Goal: Task Accomplishment & Management: Manage account settings

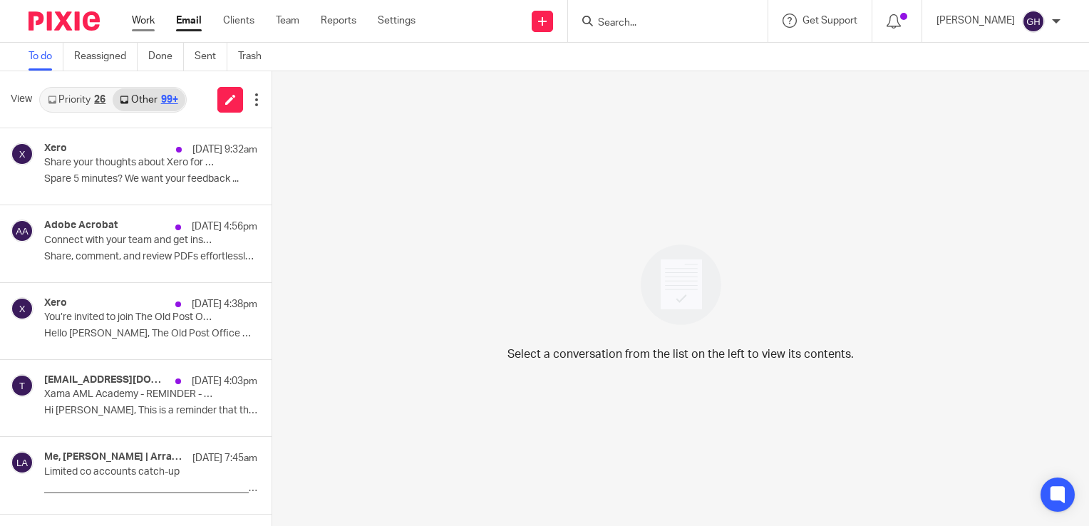
click at [144, 21] on link "Work" at bounding box center [143, 21] width 23 height 14
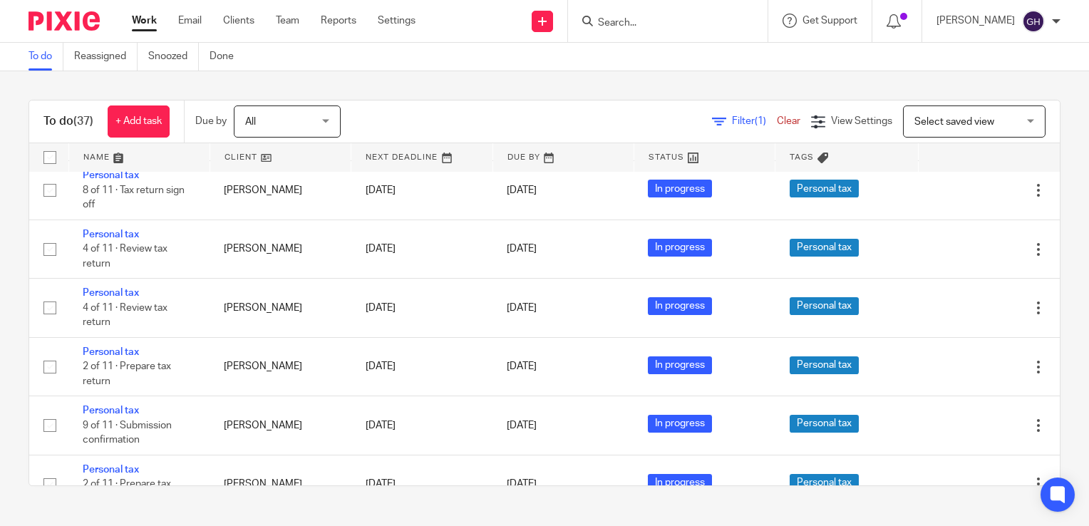
scroll to position [1501, 0]
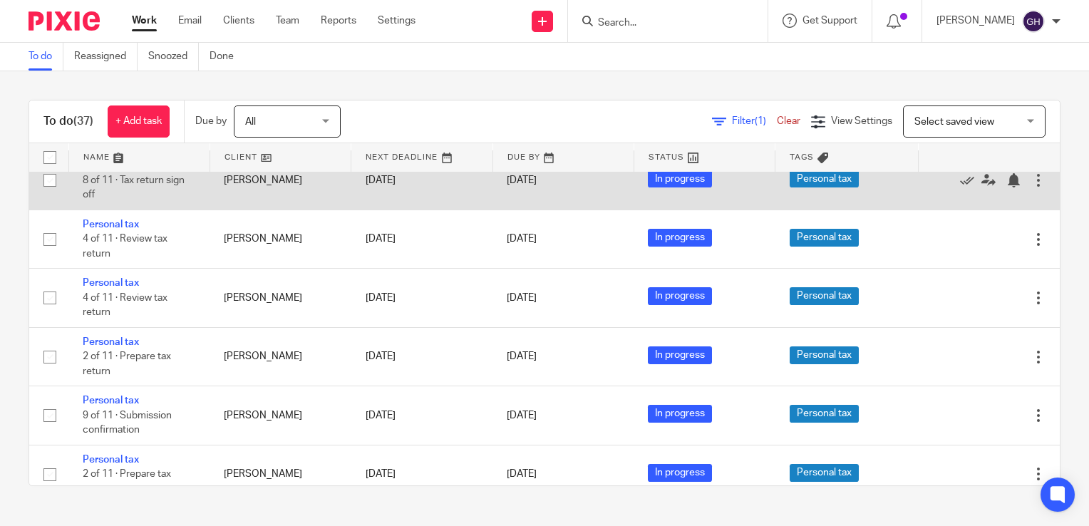
click at [126, 170] on link "Personal tax" at bounding box center [111, 165] width 56 height 10
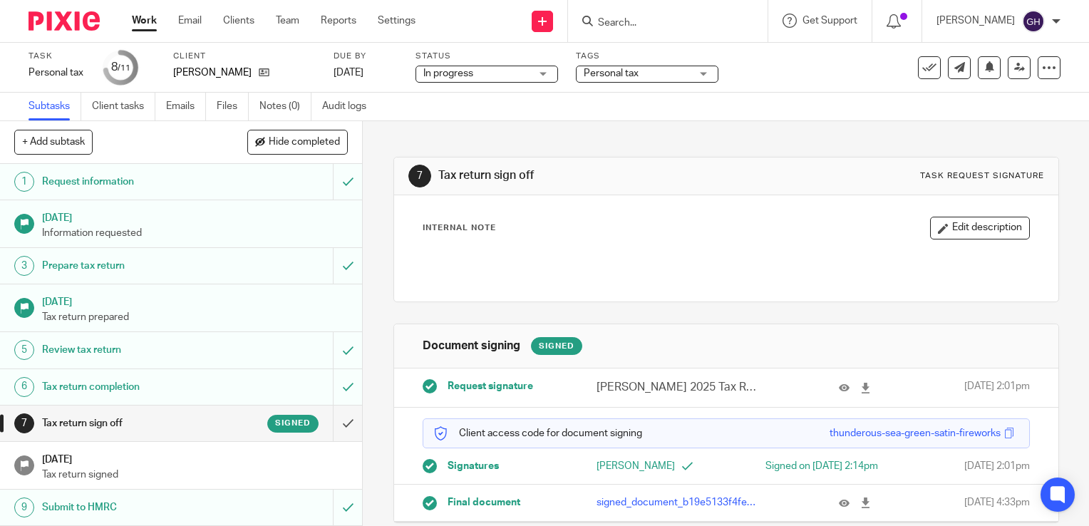
scroll to position [23, 0]
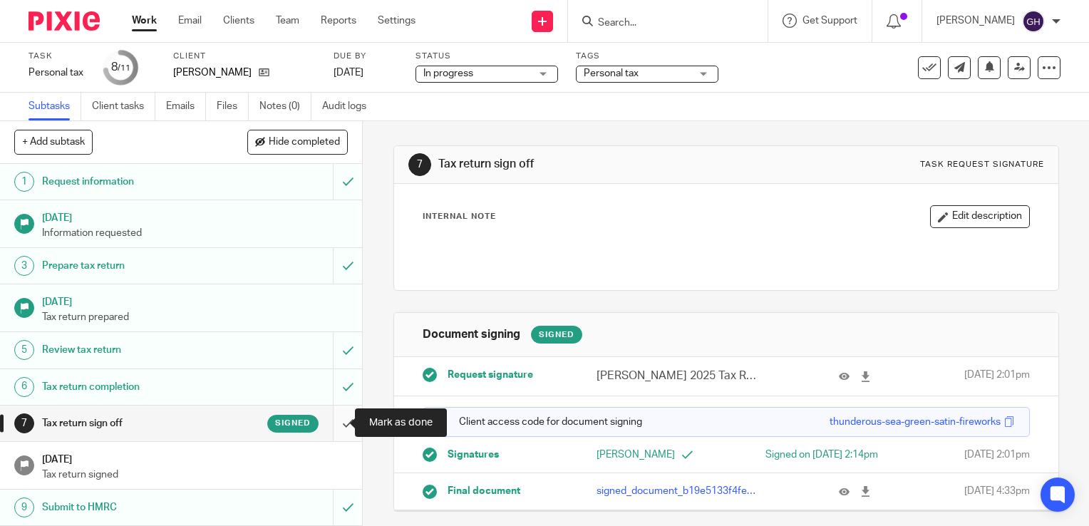
click at [329, 415] on input "submit" at bounding box center [181, 424] width 362 height 36
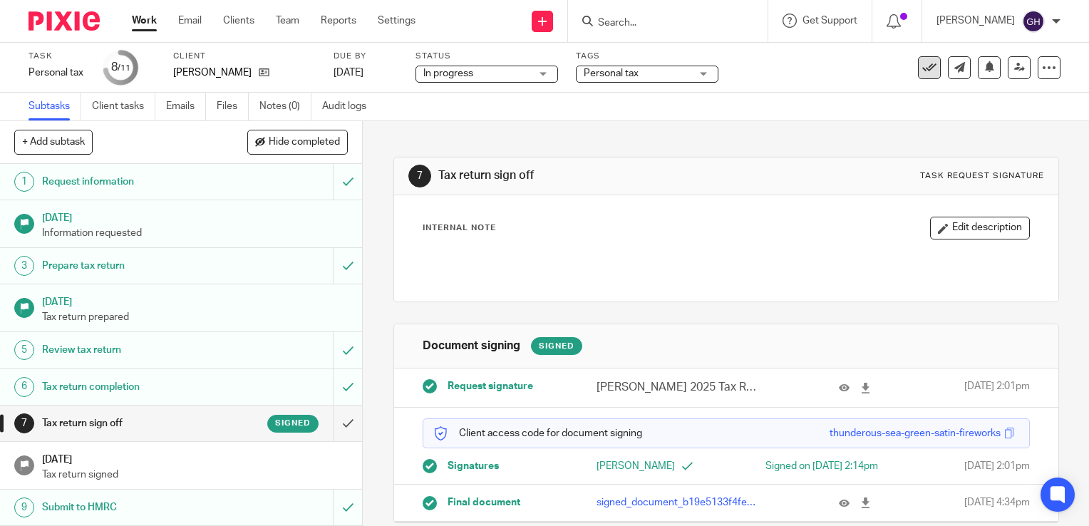
click at [922, 73] on icon at bounding box center [929, 68] width 14 height 14
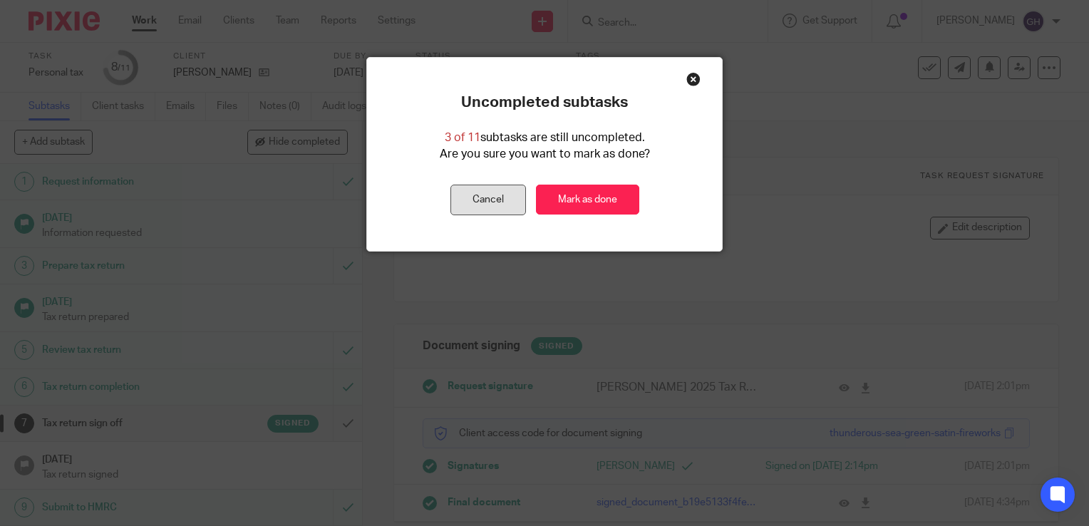
click at [465, 193] on button "Cancel" at bounding box center [489, 200] width 76 height 31
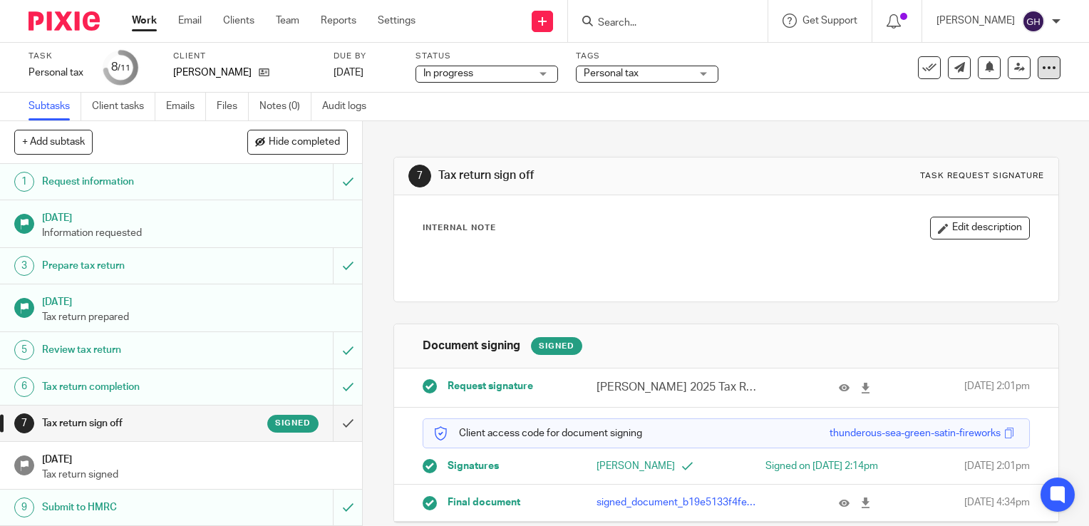
click at [1042, 66] on icon at bounding box center [1049, 68] width 14 height 14
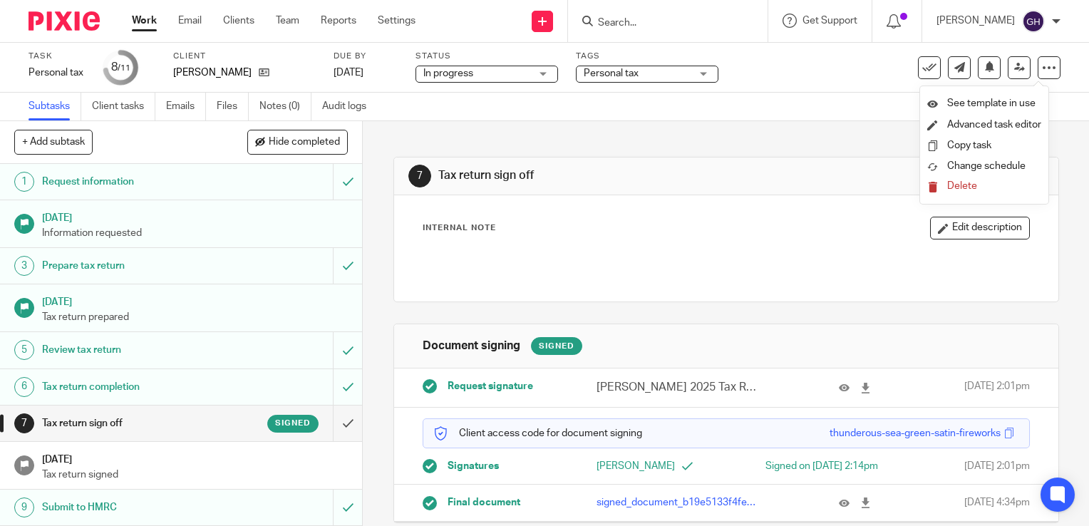
click at [699, 155] on div "7 Tax return sign off Task request signature Internal Note Edit description Doc…" at bounding box center [727, 329] width 666 height 416
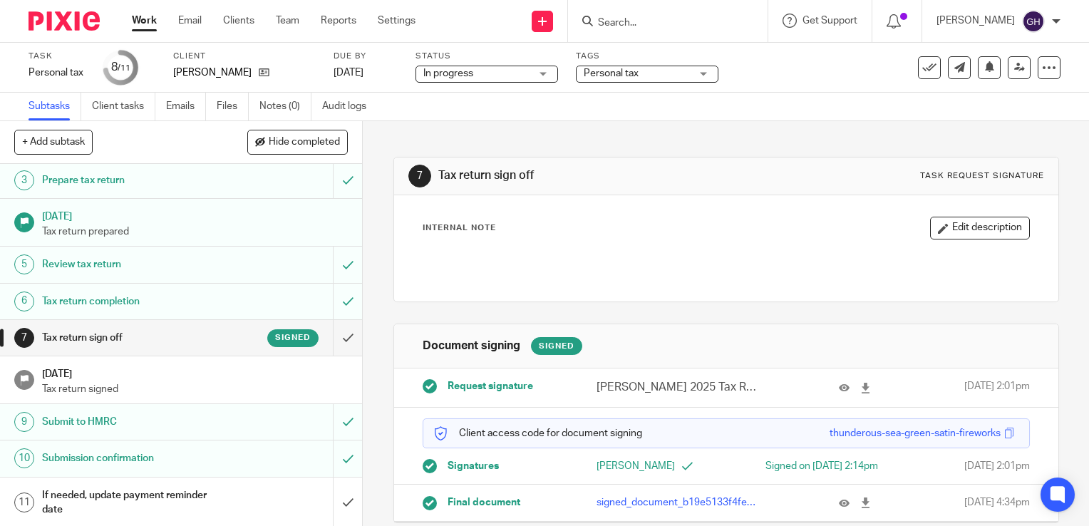
click at [230, 492] on div "If needed, update payment reminder date" at bounding box center [180, 503] width 277 height 36
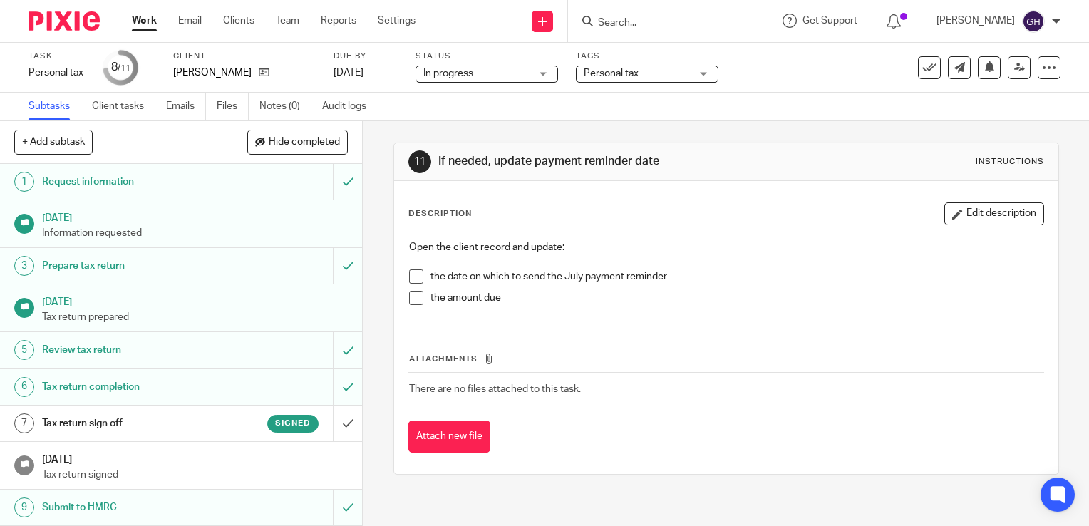
scroll to position [86, 0]
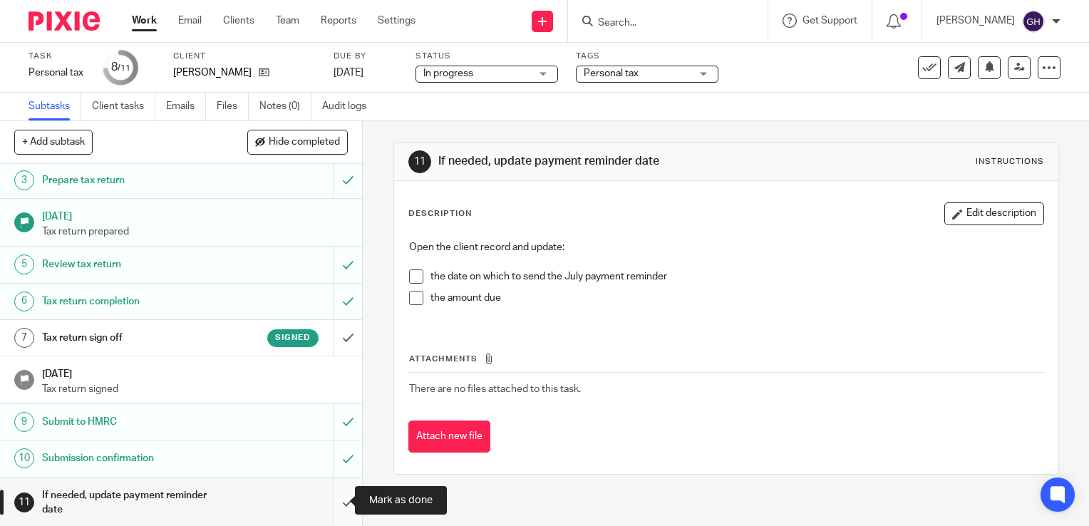
click at [333, 494] on input "submit" at bounding box center [181, 503] width 362 height 51
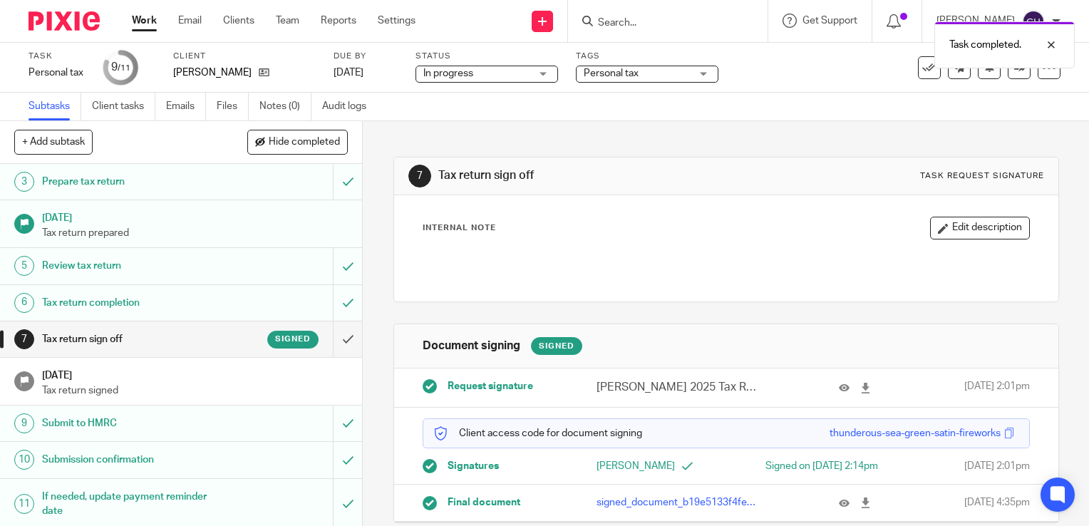
scroll to position [86, 0]
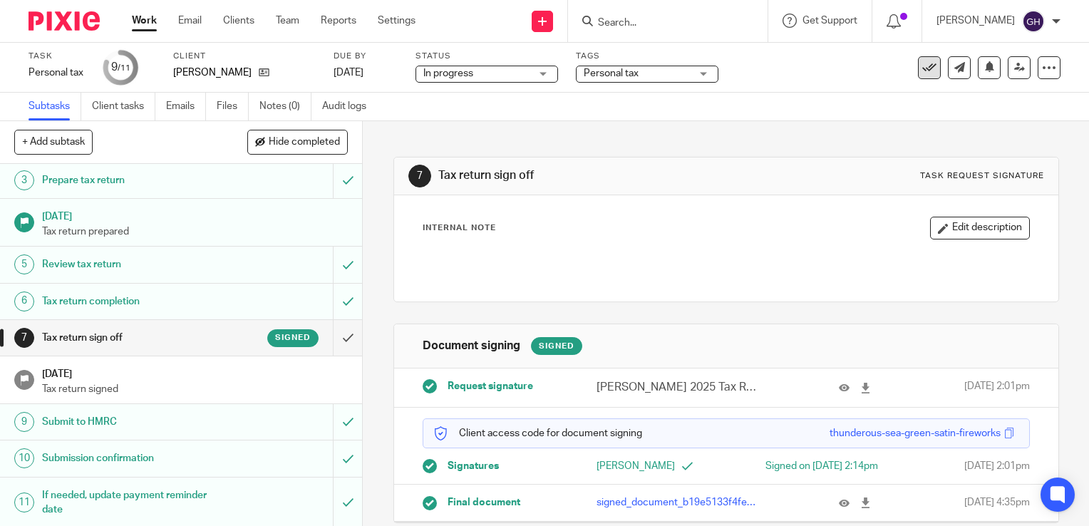
click at [922, 73] on icon at bounding box center [929, 68] width 14 height 14
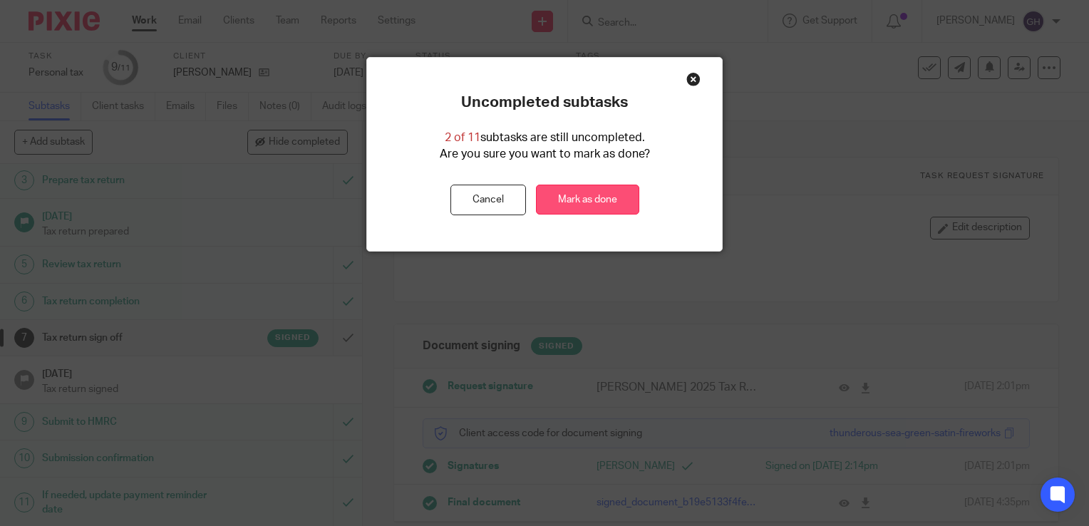
click at [599, 195] on link "Mark as done" at bounding box center [587, 200] width 103 height 31
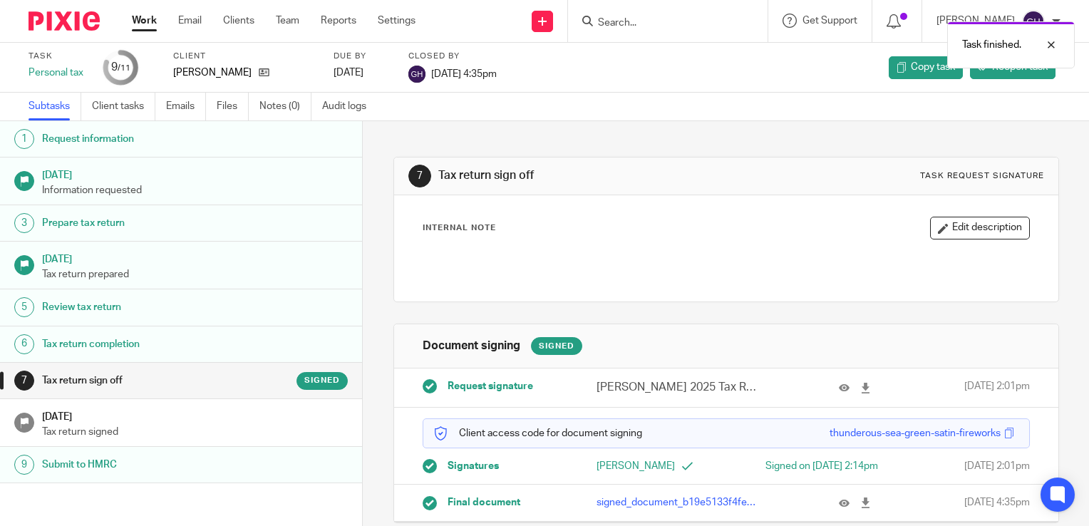
scroll to position [71, 0]
click at [140, 21] on link "Work" at bounding box center [144, 21] width 25 height 14
